Goal: Answer question/provide support

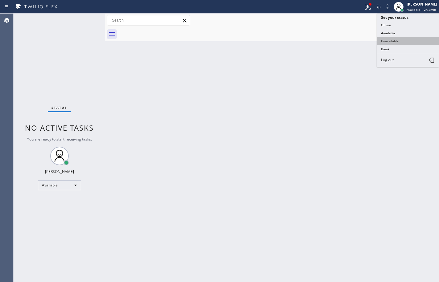
click at [417, 41] on button "Unavailable" at bounding box center [409, 41] width 62 height 8
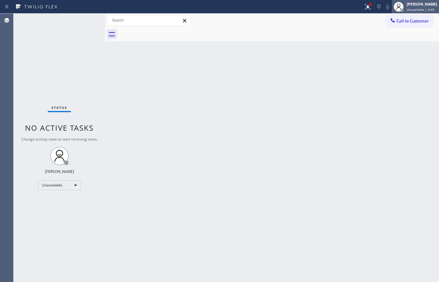
click at [422, 9] on span "Unavailable | 4:43" at bounding box center [421, 9] width 28 height 4
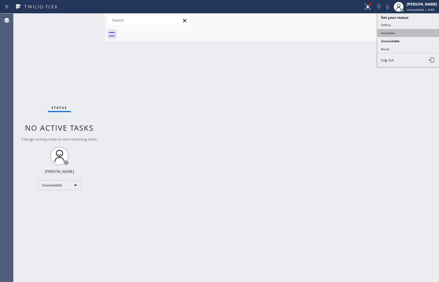
click at [406, 30] on button "Available" at bounding box center [409, 33] width 62 height 8
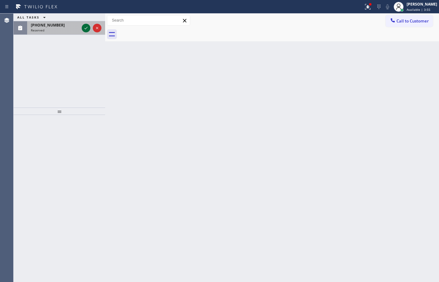
click at [88, 31] on icon at bounding box center [85, 27] width 7 height 7
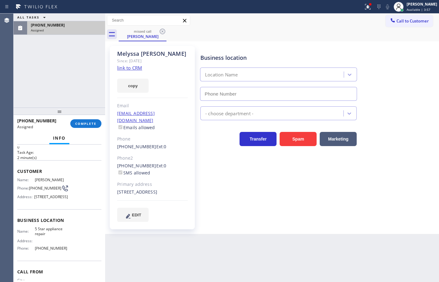
type input "[PHONE_NUMBER]"
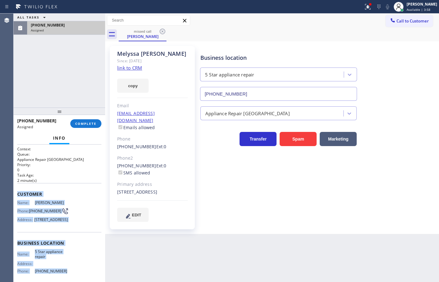
drag, startPoint x: 65, startPoint y: 225, endPoint x: 18, endPoint y: 191, distance: 57.8
click at [18, 191] on div "Context Queue: Appliance Repair High End Priority: 0 Task Age: [DEMOGRAPHIC_DAT…" at bounding box center [59, 239] width 84 height 184
copy div "Customer Name: [PERSON_NAME] Phone: [PHONE_NUMBER] Address: [STREET_ADDRESS] Bu…"
click at [89, 125] on span "COMPLETE" at bounding box center [85, 124] width 21 height 4
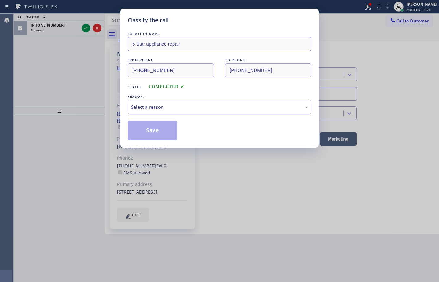
click at [190, 106] on div "Select a reason" at bounding box center [219, 107] width 177 height 7
click at [161, 133] on button "Save" at bounding box center [153, 131] width 50 height 20
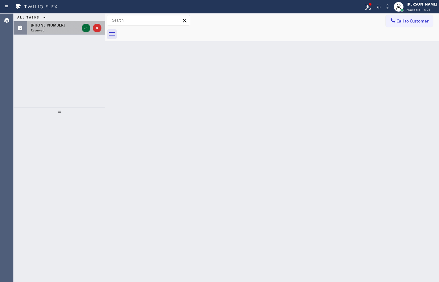
click at [85, 26] on icon at bounding box center [85, 27] width 7 height 7
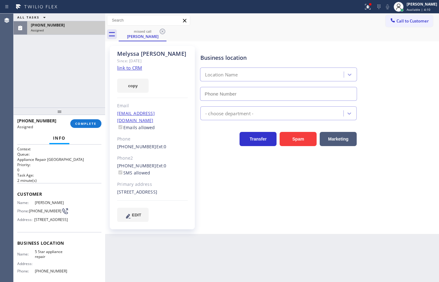
type input "[PHONE_NUMBER]"
click at [137, 66] on link "link to CRM" at bounding box center [129, 68] width 25 height 6
click at [86, 124] on span "COMPLETE" at bounding box center [85, 124] width 21 height 4
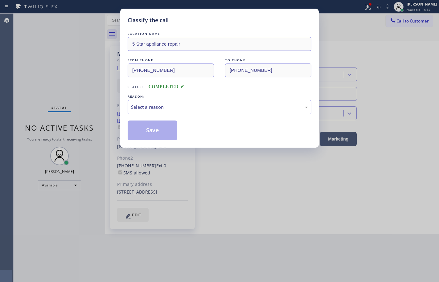
click at [161, 97] on div "REASON:" at bounding box center [220, 97] width 184 height 6
click at [162, 108] on div "Select a reason" at bounding box center [219, 107] width 177 height 7
click at [155, 126] on button "Save" at bounding box center [153, 131] width 50 height 20
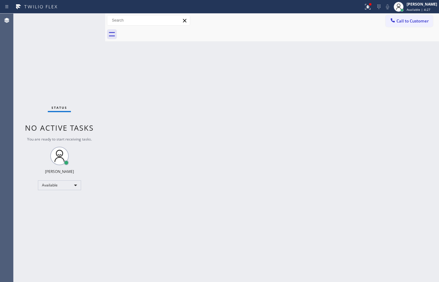
click at [244, 65] on div "Back to Dashboard Change Sender ID Customers Technicians Select a contact Outbo…" at bounding box center [272, 148] width 334 height 269
click at [422, 143] on div "Back to Dashboard Change Sender ID Customers Technicians Select a contact Outbo…" at bounding box center [272, 148] width 334 height 269
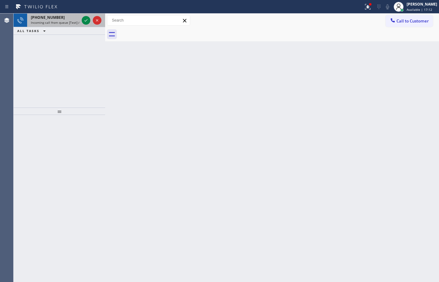
click at [59, 15] on div "[PHONE_NUMBER]" at bounding box center [55, 17] width 48 height 5
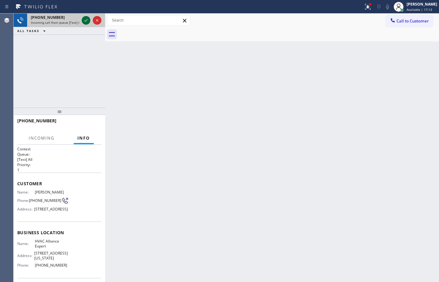
click at [88, 20] on icon at bounding box center [85, 20] width 7 height 7
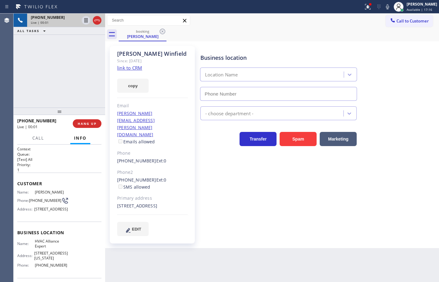
type input "[PHONE_NUMBER]"
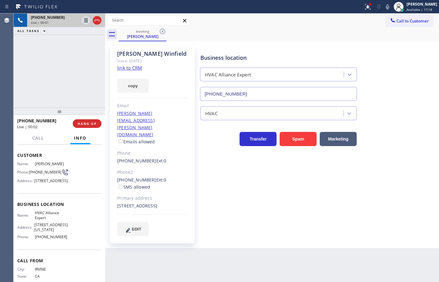
scroll to position [54, 0]
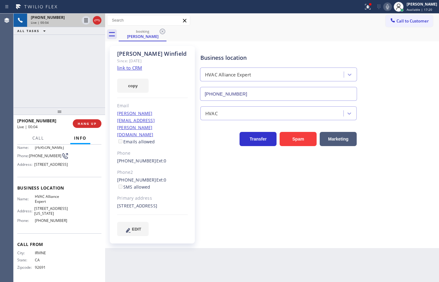
click at [384, 6] on icon at bounding box center [387, 6] width 7 height 7
drag, startPoint x: 384, startPoint y: 9, endPoint x: 394, endPoint y: 17, distance: 12.3
click at [384, 9] on icon at bounding box center [387, 6] width 7 height 7
click at [384, 2] on button at bounding box center [388, 6] width 9 height 9
click at [137, 68] on link "link to CRM" at bounding box center [129, 68] width 25 height 6
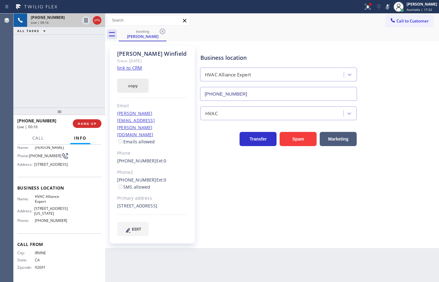
click at [140, 81] on button "copy" at bounding box center [132, 86] width 31 height 14
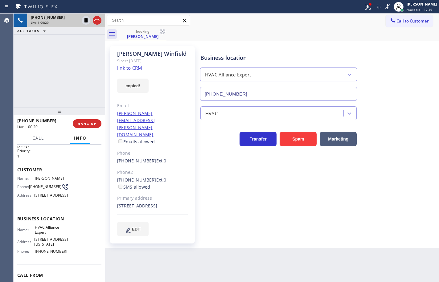
scroll to position [0, 0]
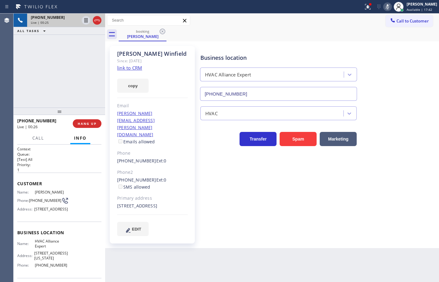
click at [384, 6] on icon at bounding box center [387, 6] width 7 height 7
click at [40, 200] on span "[PHONE_NUMBER]" at bounding box center [45, 200] width 32 height 5
click at [43, 201] on span "[PHONE_NUMBER]" at bounding box center [45, 200] width 32 height 5
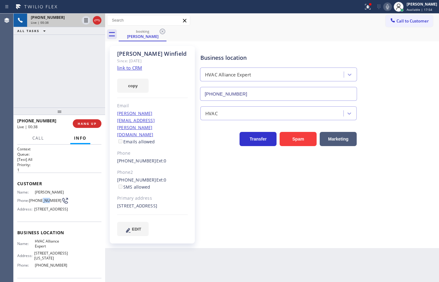
click at [43, 201] on span "[PHONE_NUMBER]" at bounding box center [45, 200] width 32 height 5
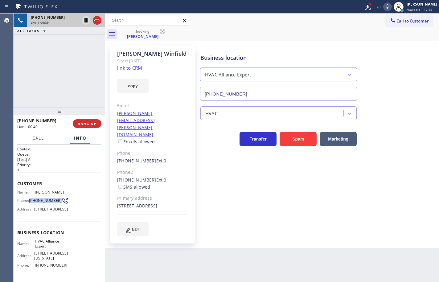
click at [45, 205] on div "Name: [PERSON_NAME] Phone: [PHONE_NUMBER] Address: [STREET_ADDRESS]" at bounding box center [42, 202] width 51 height 24
click at [384, 7] on icon at bounding box center [387, 6] width 7 height 7
click at [386, 7] on rect at bounding box center [388, 6] width 4 height 4
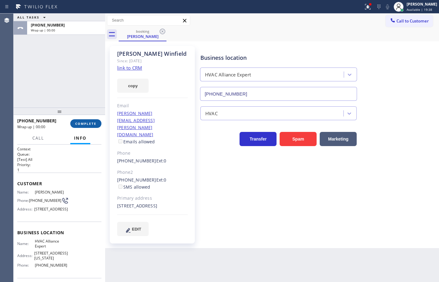
click at [86, 126] on span "COMPLETE" at bounding box center [85, 124] width 21 height 4
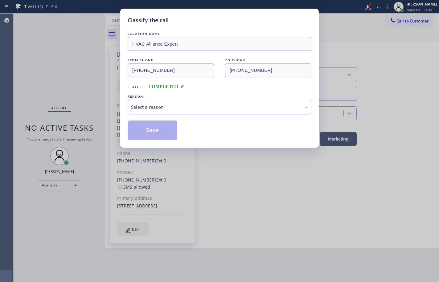
click at [205, 101] on div "Select a reason" at bounding box center [220, 107] width 184 height 15
click at [165, 133] on button "Save" at bounding box center [153, 131] width 50 height 20
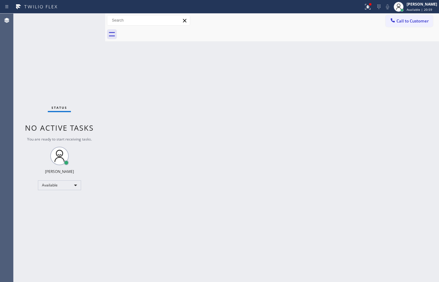
click at [325, 116] on div "Back to Dashboard Change Sender ID Customers Technicians Select a contact Outbo…" at bounding box center [272, 148] width 334 height 269
click at [433, 9] on div "Available | 57:39" at bounding box center [422, 9] width 31 height 4
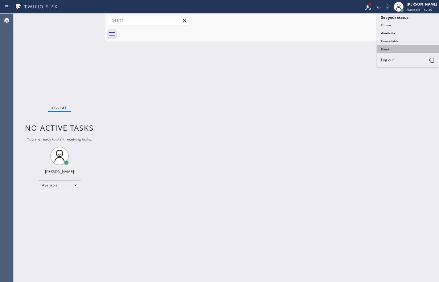
click at [405, 50] on button "Break" at bounding box center [409, 49] width 62 height 8
